Goal: Task Accomplishment & Management: Manage account settings

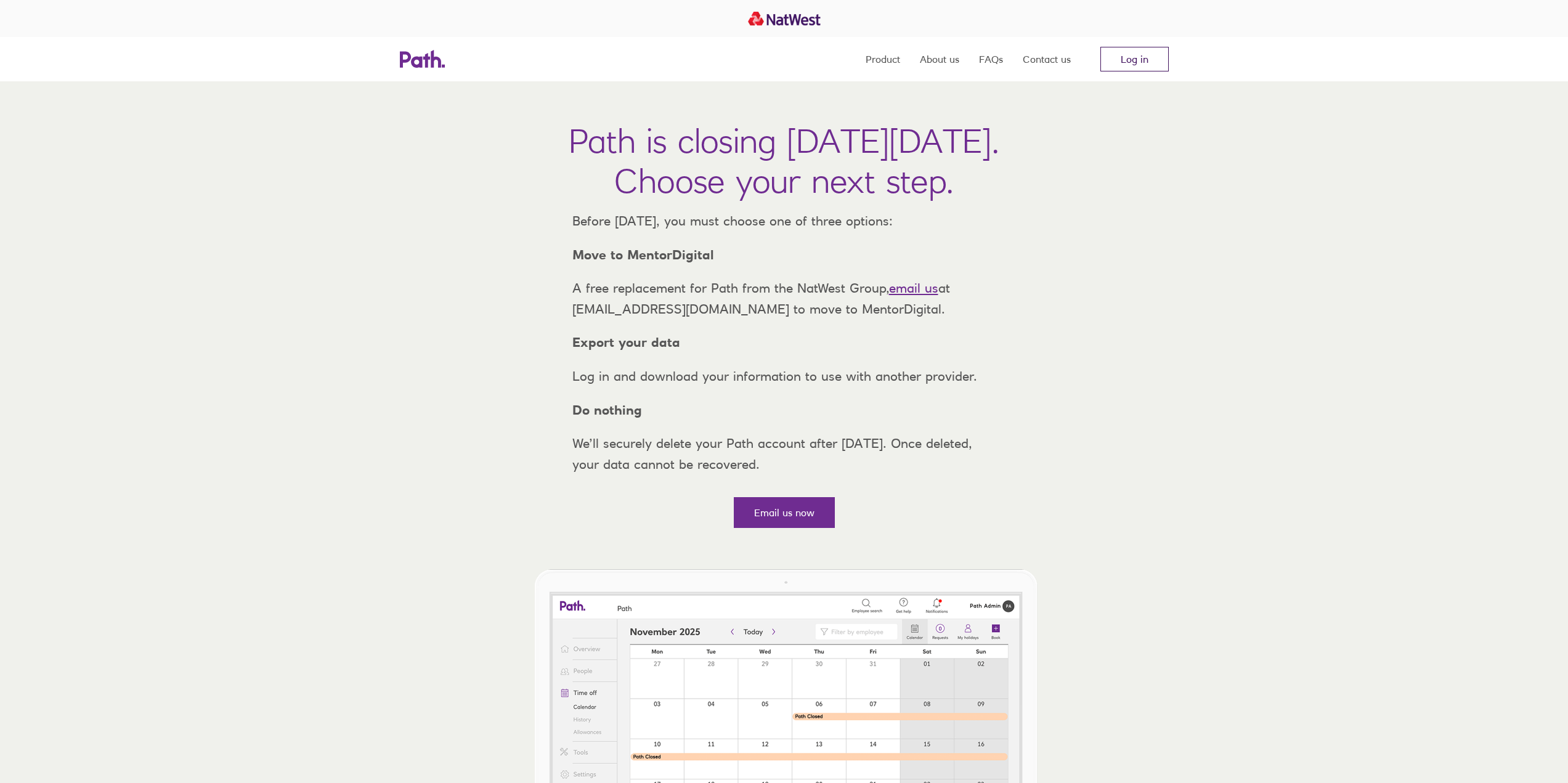
click at [1138, 58] on link "Log in" at bounding box center [1134, 59] width 68 height 25
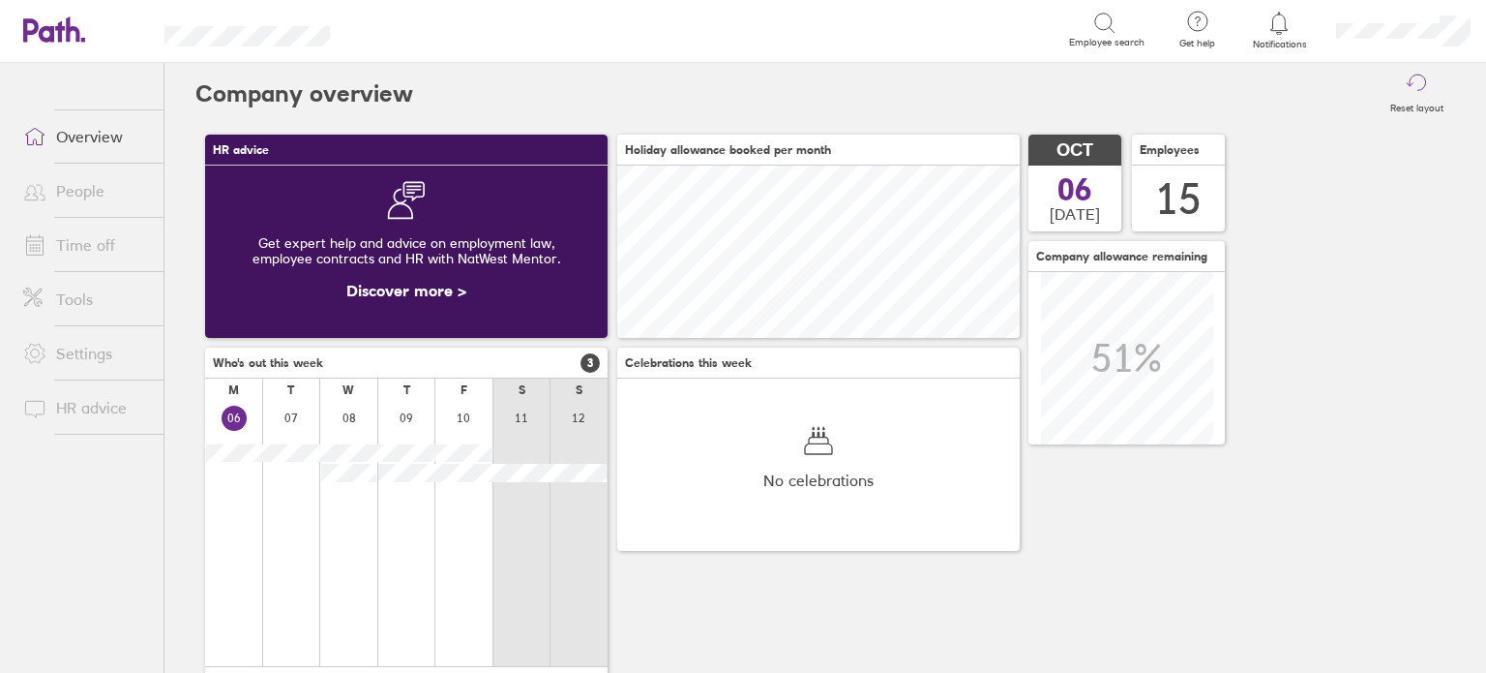
scroll to position [967496, 967267]
click at [84, 258] on link "Time off" at bounding box center [86, 244] width 156 height 39
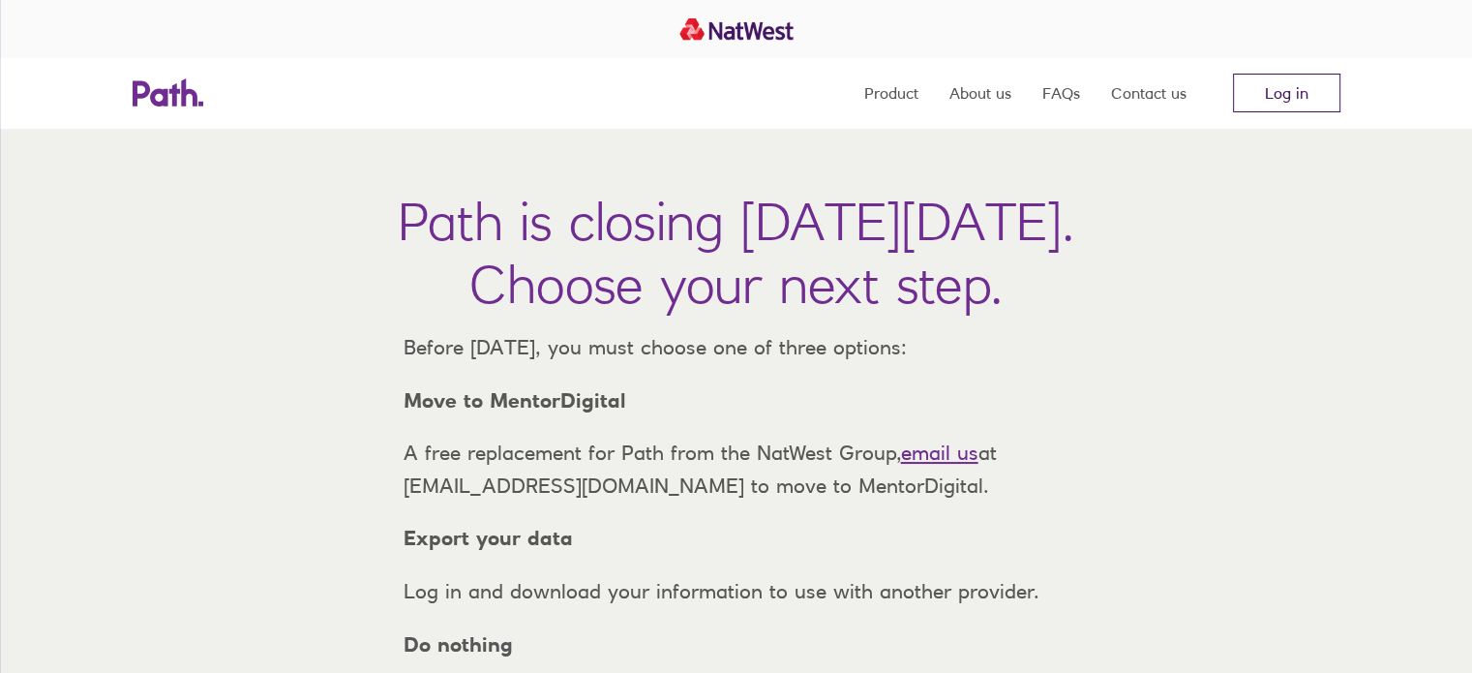
click at [1247, 97] on link "Log in" at bounding box center [1286, 93] width 107 height 39
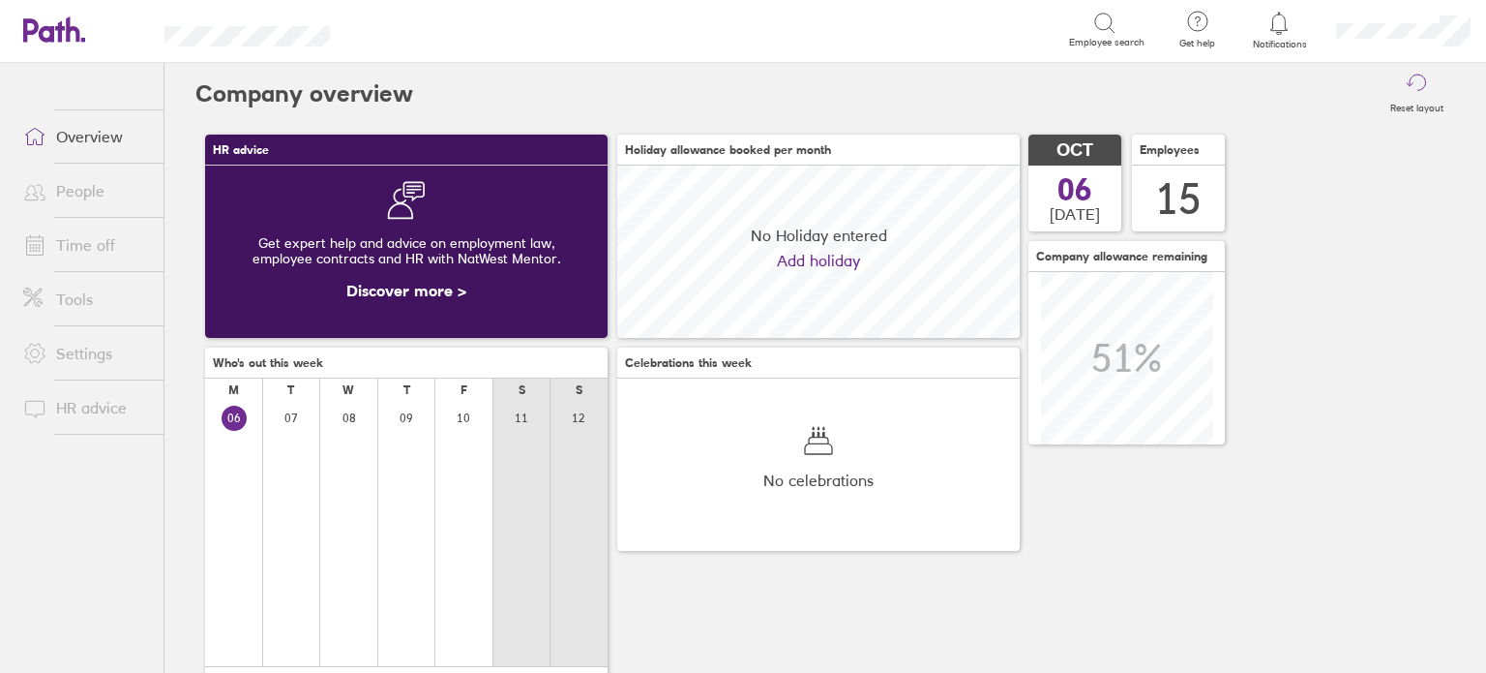
scroll to position [171, 403]
click at [106, 244] on link "Time off" at bounding box center [86, 244] width 156 height 39
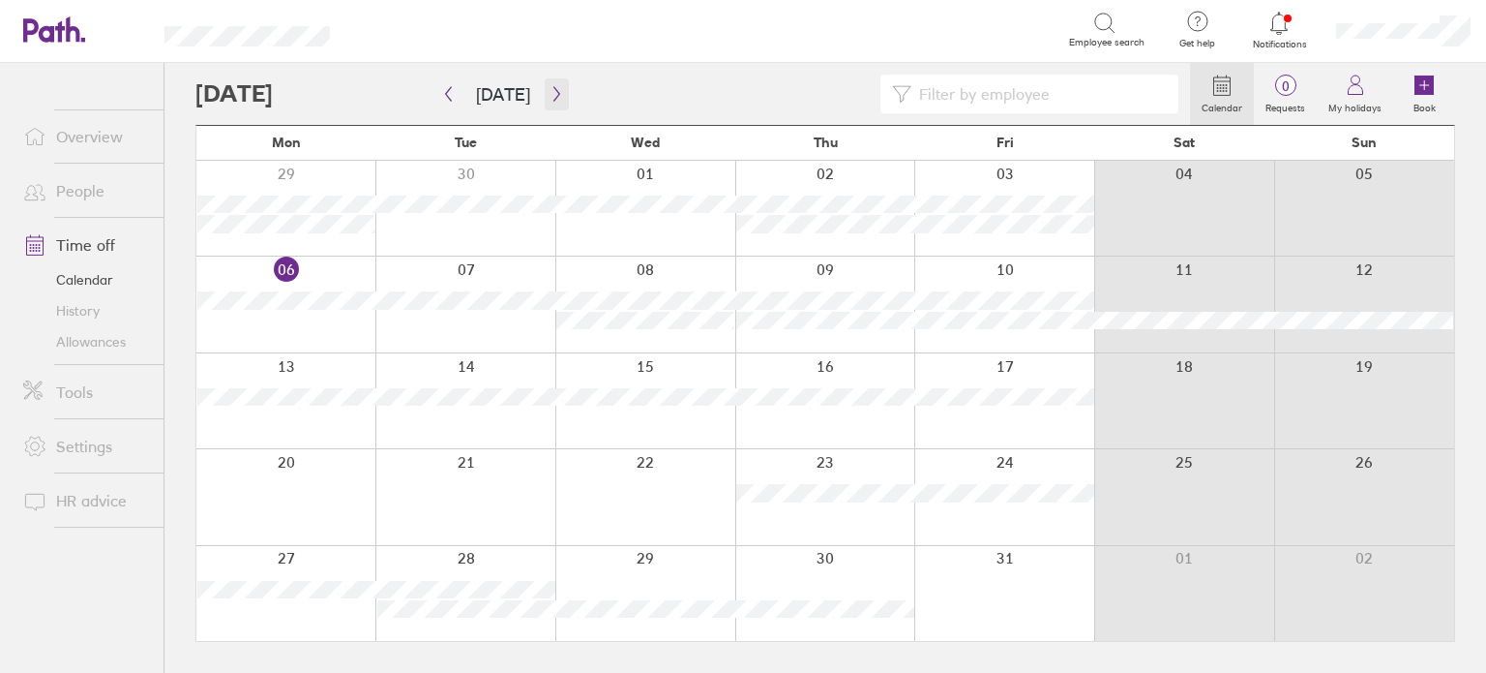
click at [550, 95] on icon "button" at bounding box center [557, 93] width 15 height 15
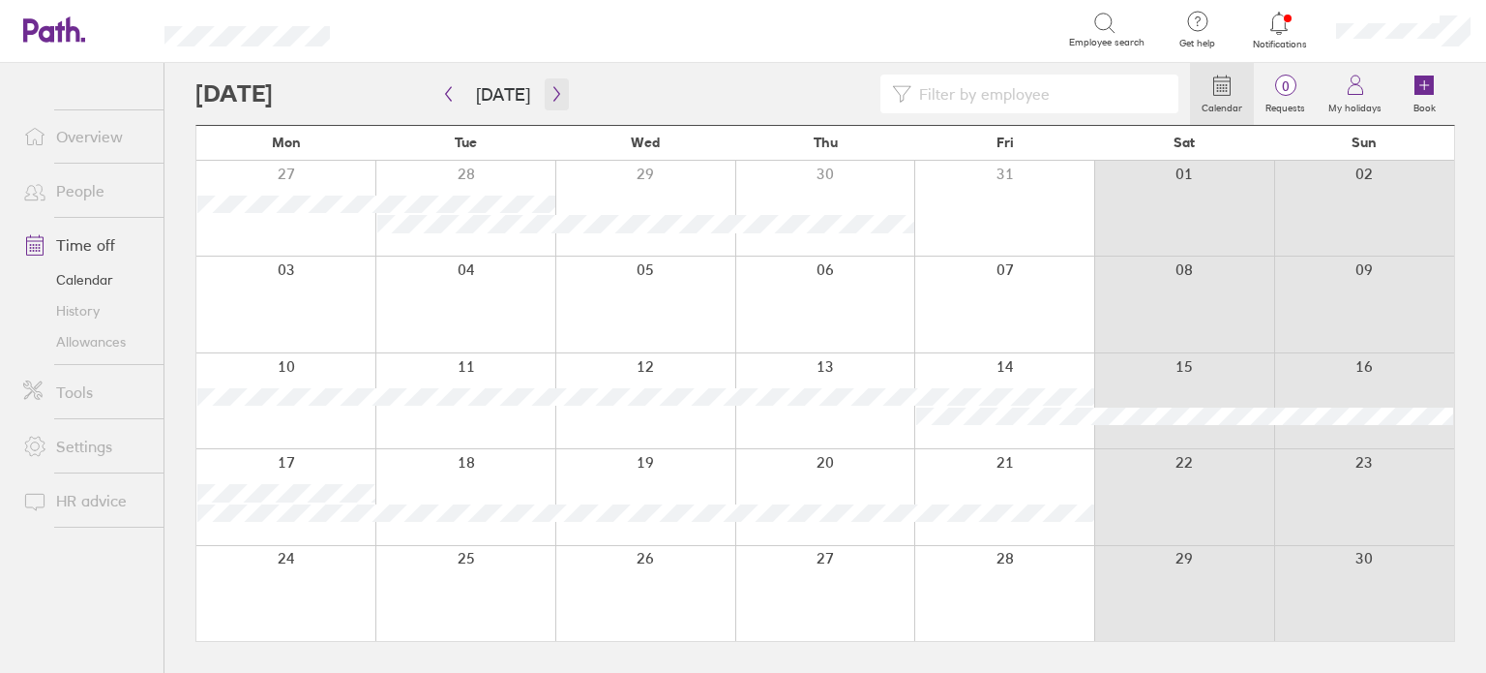
click at [554, 83] on button "button" at bounding box center [557, 94] width 24 height 32
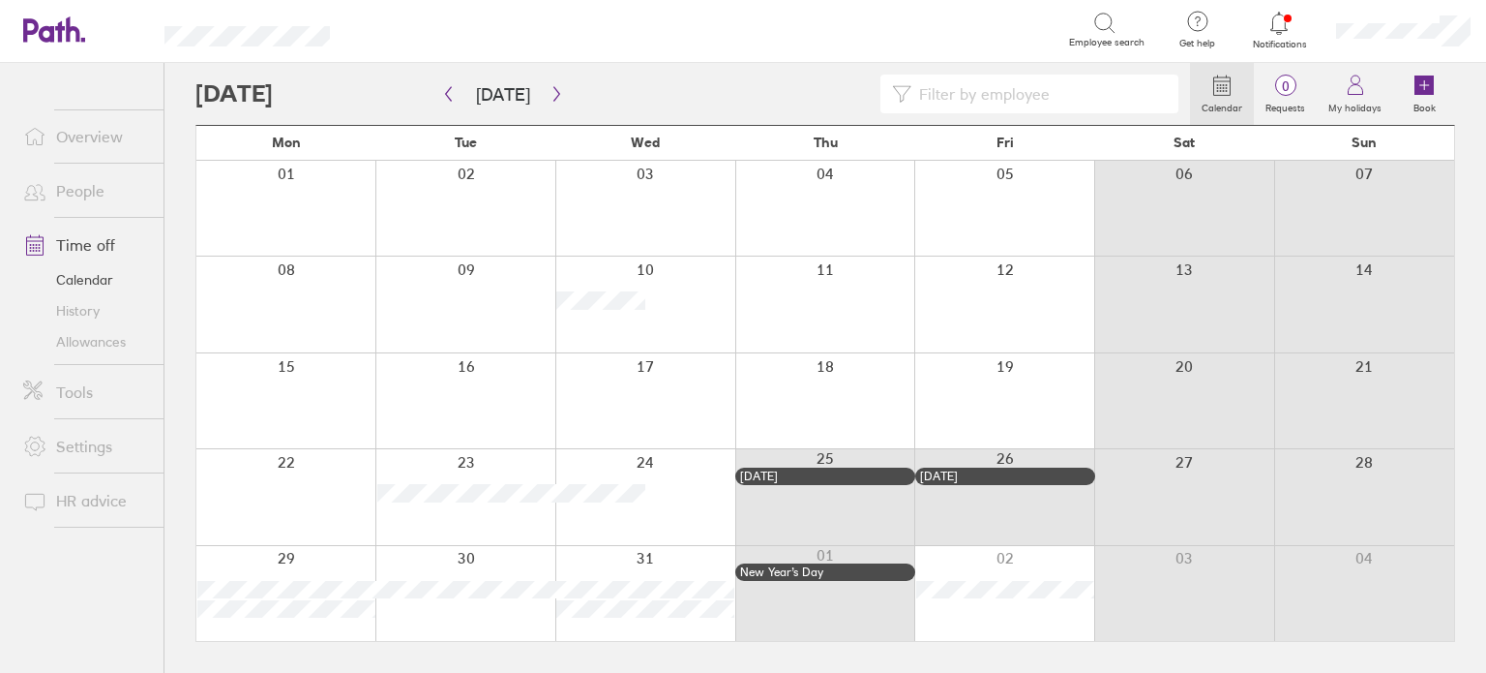
click at [1276, 26] on icon at bounding box center [1279, 23] width 23 height 23
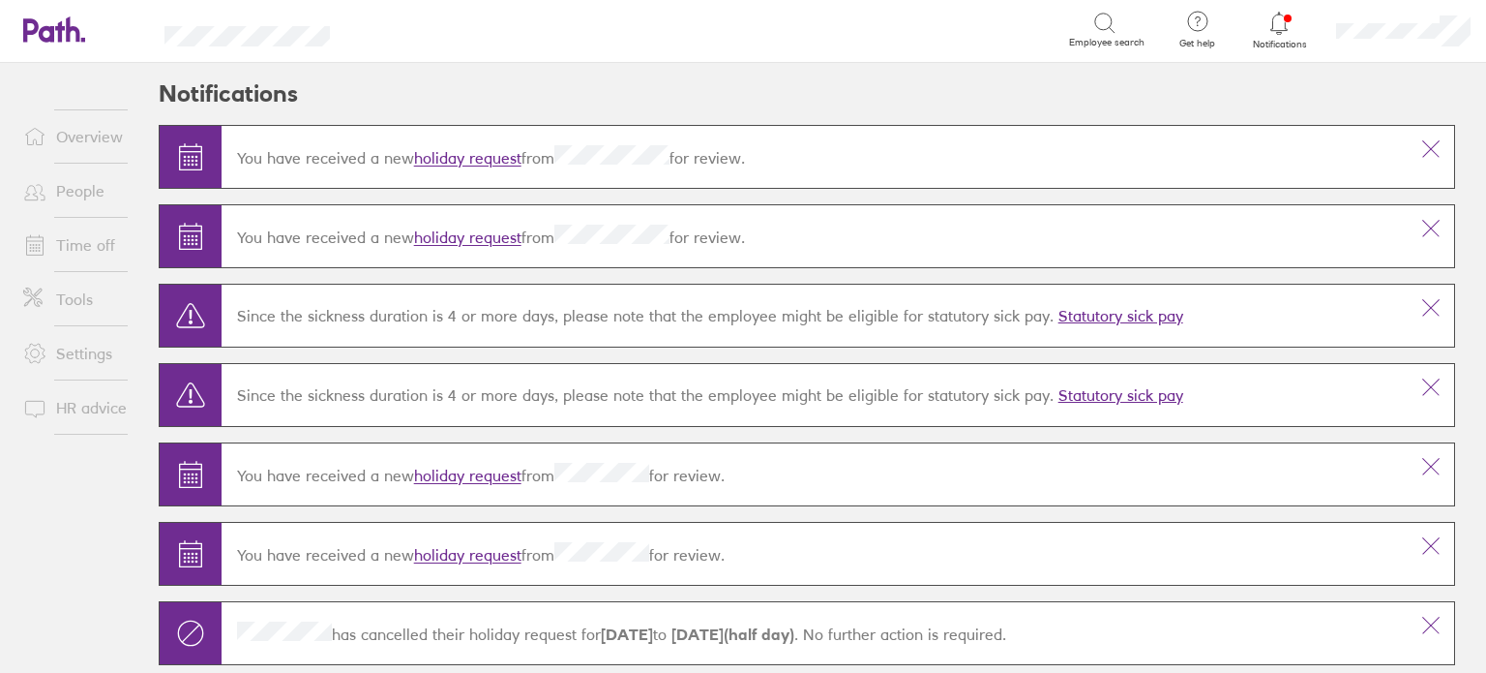
click at [74, 231] on link "Time off" at bounding box center [86, 244] width 156 height 39
